Goal: Check status: Check status

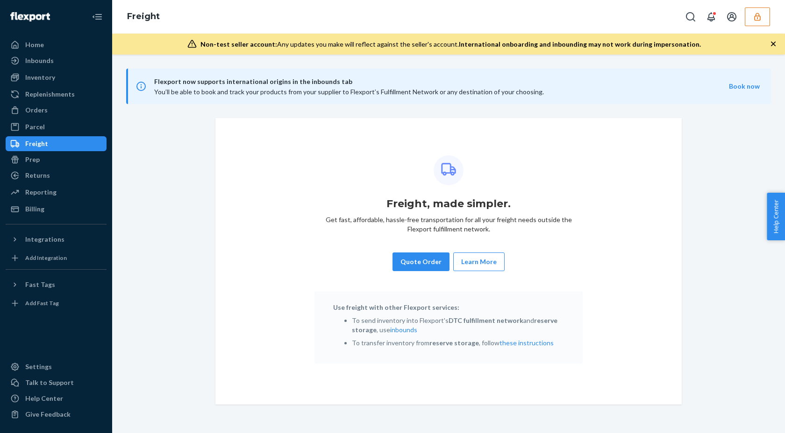
click at [750, 26] on div "Freight" at bounding box center [448, 17] width 673 height 34
click at [753, 24] on button "button" at bounding box center [756, 16] width 25 height 19
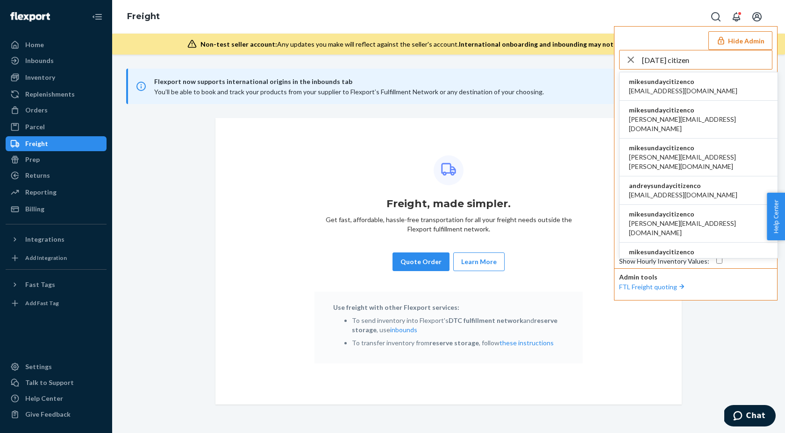
type input "sunday citizen"
click at [661, 93] on span "accounts@ironhorsecredit.com" at bounding box center [683, 90] width 108 height 9
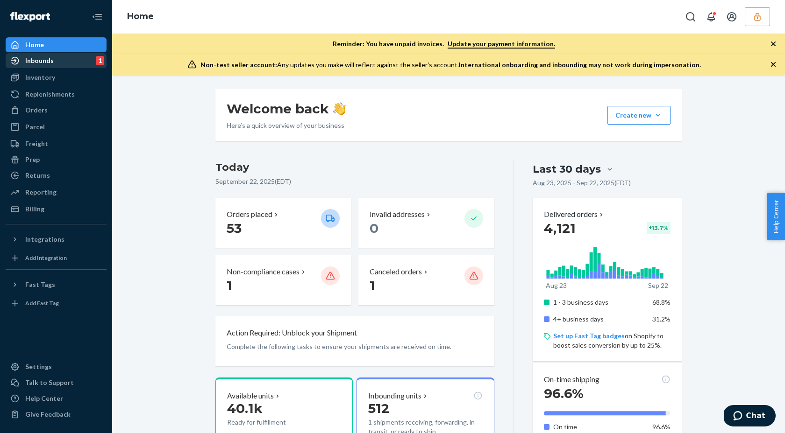
click at [65, 63] on div "Inbounds 1" at bounding box center [56, 60] width 99 height 13
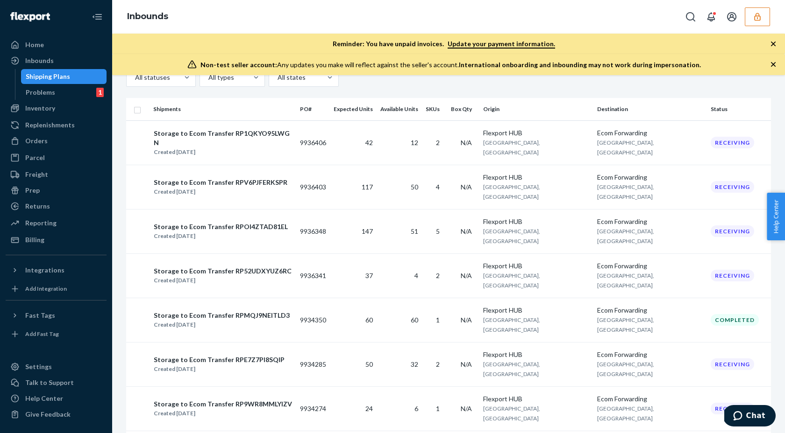
scroll to position [94, 0]
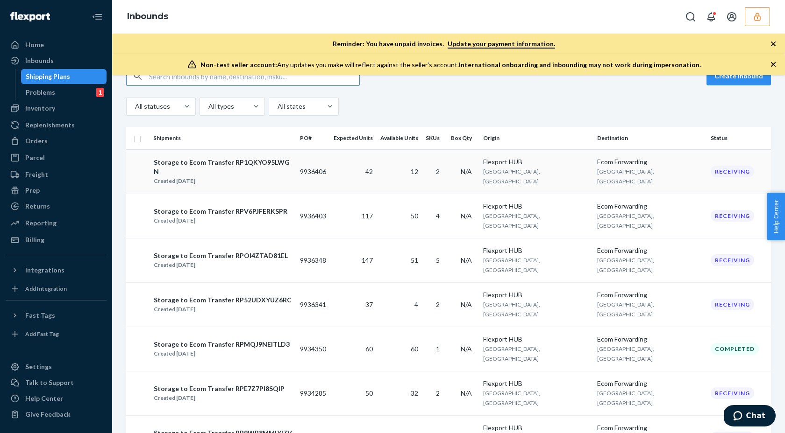
click at [593, 168] on td "Flexport HUB [GEOGRAPHIC_DATA], [GEOGRAPHIC_DATA]" at bounding box center [535, 171] width 113 height 44
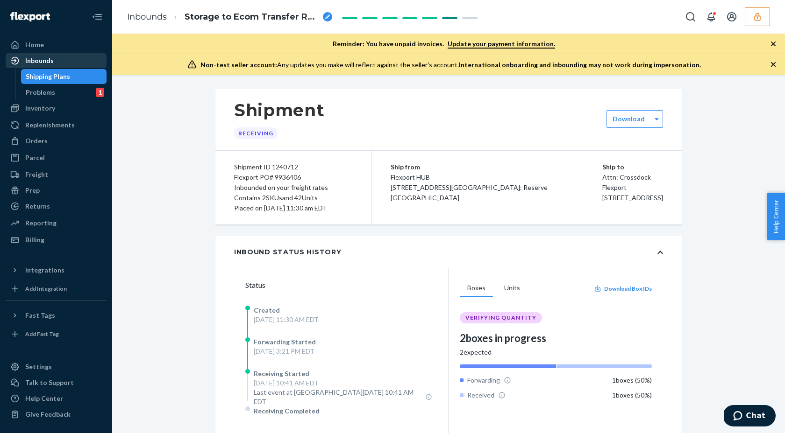
click at [50, 62] on div "Inbounds" at bounding box center [39, 60] width 28 height 9
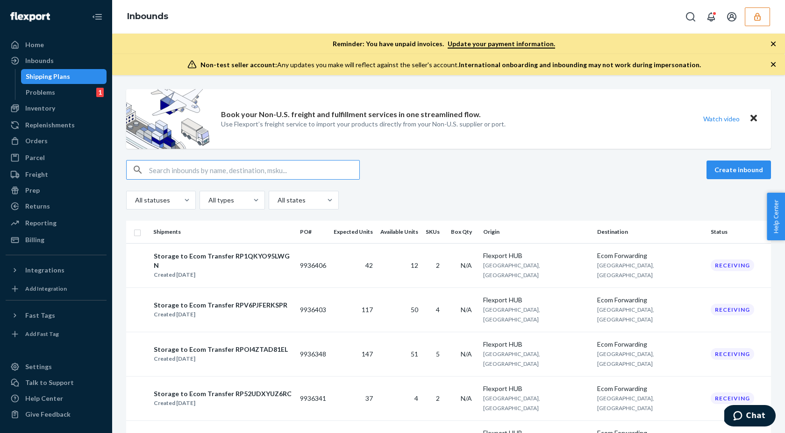
paste input "A7A022002"
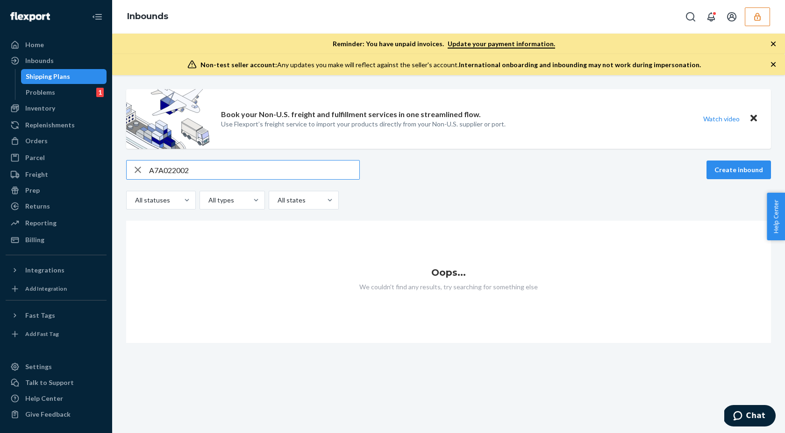
type input "A7A022002"
click at [139, 172] on icon "button" at bounding box center [138, 170] width 7 height 7
